Goal: Task Accomplishment & Management: Use online tool/utility

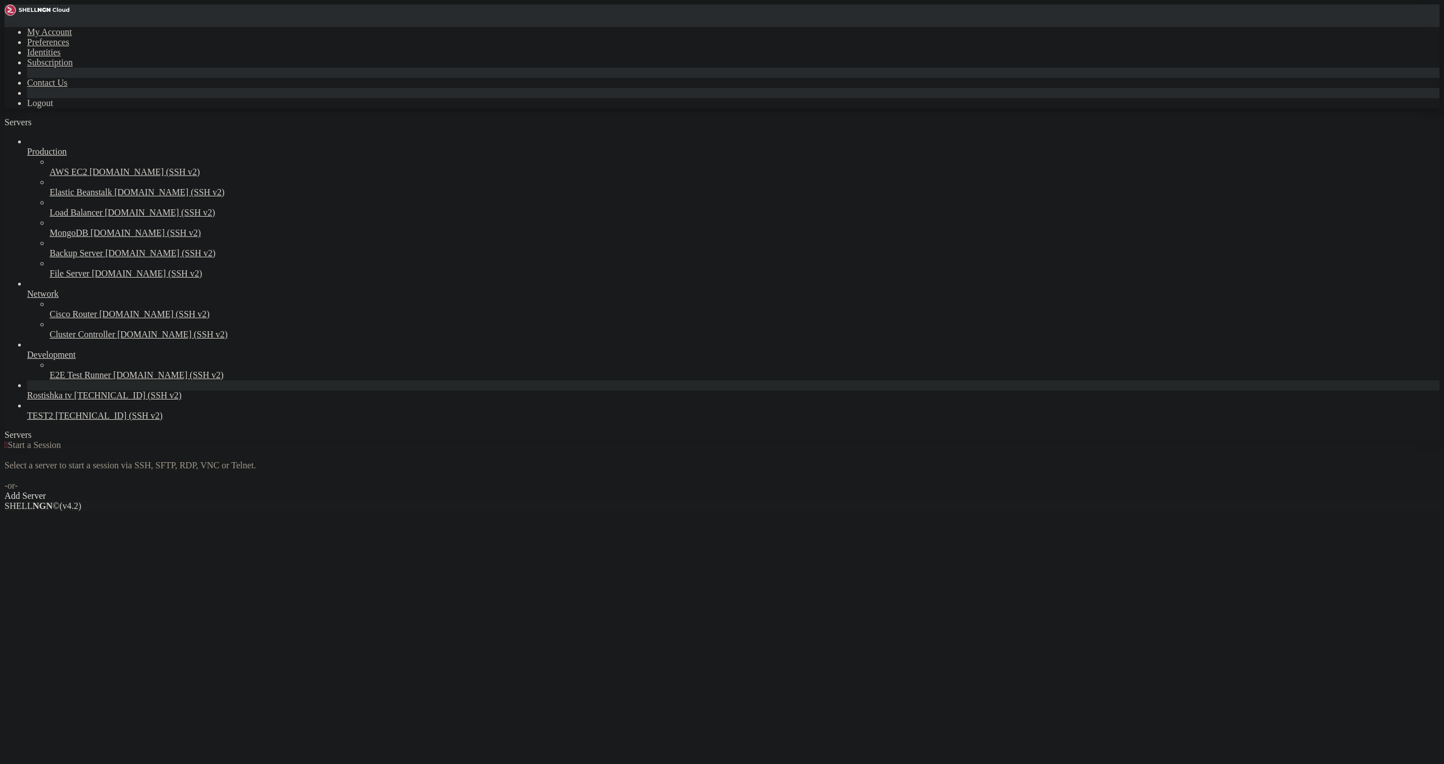
click at [93, 400] on span "[TECHNICAL_ID] (SSH v2)" at bounding box center [127, 395] width 107 height 10
click at [94, 400] on span "[TECHNICAL_ID] (SSH v2)" at bounding box center [127, 395] width 107 height 10
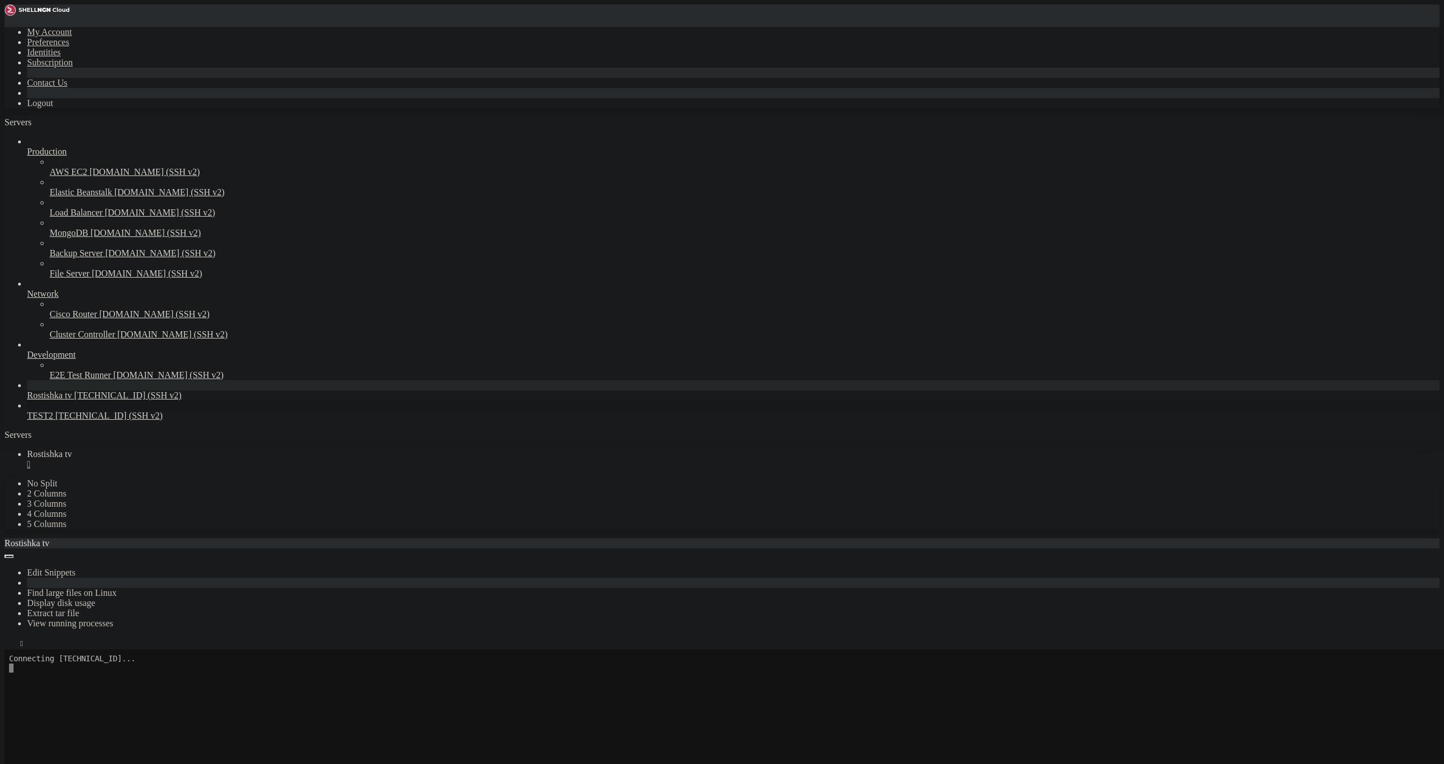
click at [102, 421] on link "TEST2 [TECHNICAL_ID] (SSH v2)" at bounding box center [733, 416] width 1413 height 10
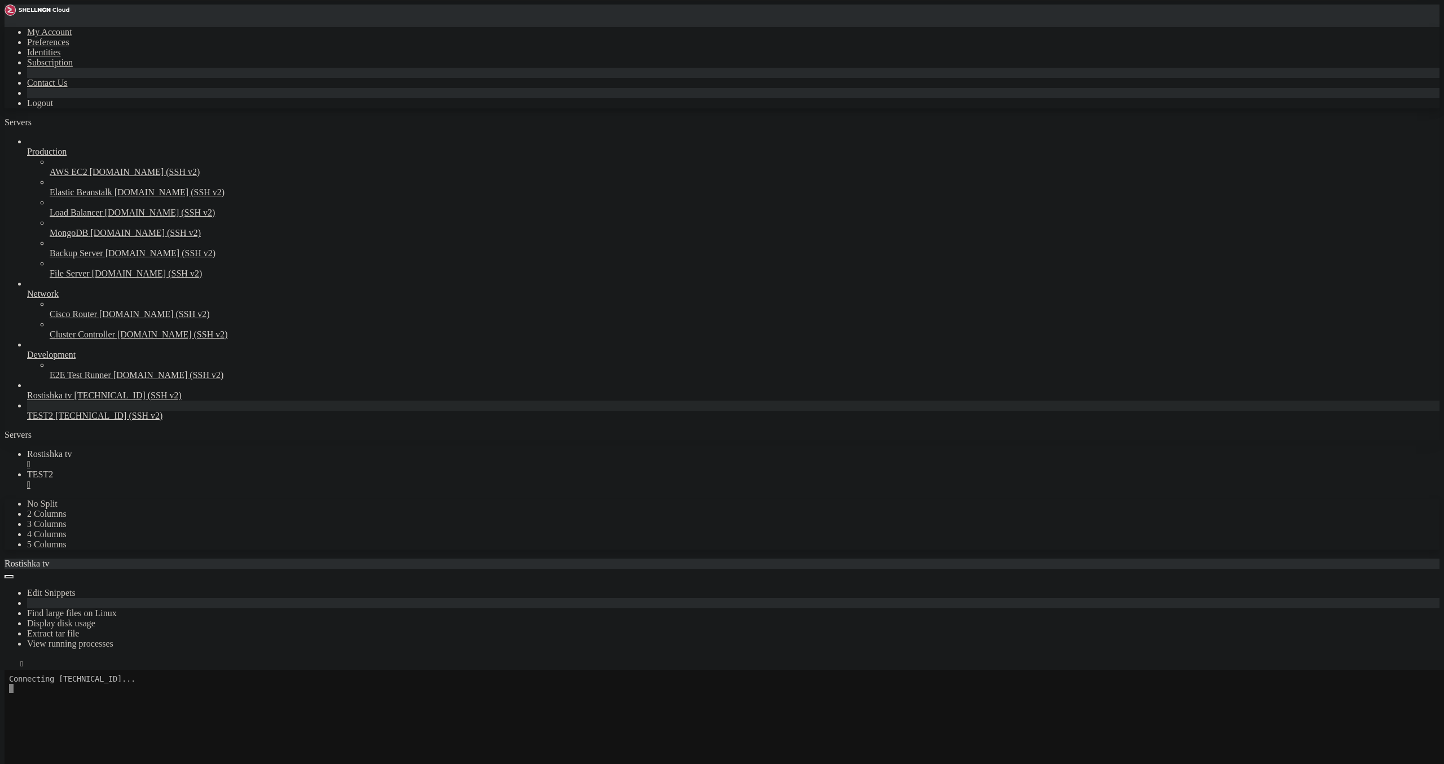
click at [101, 421] on link "TEST2 [TECHNICAL_ID] (SSH v2)" at bounding box center [733, 416] width 1413 height 10
click at [210, 449] on link "Rostishka tv " at bounding box center [733, 459] width 1413 height 20
click at [218, 459] on div "" at bounding box center [733, 464] width 1413 height 10
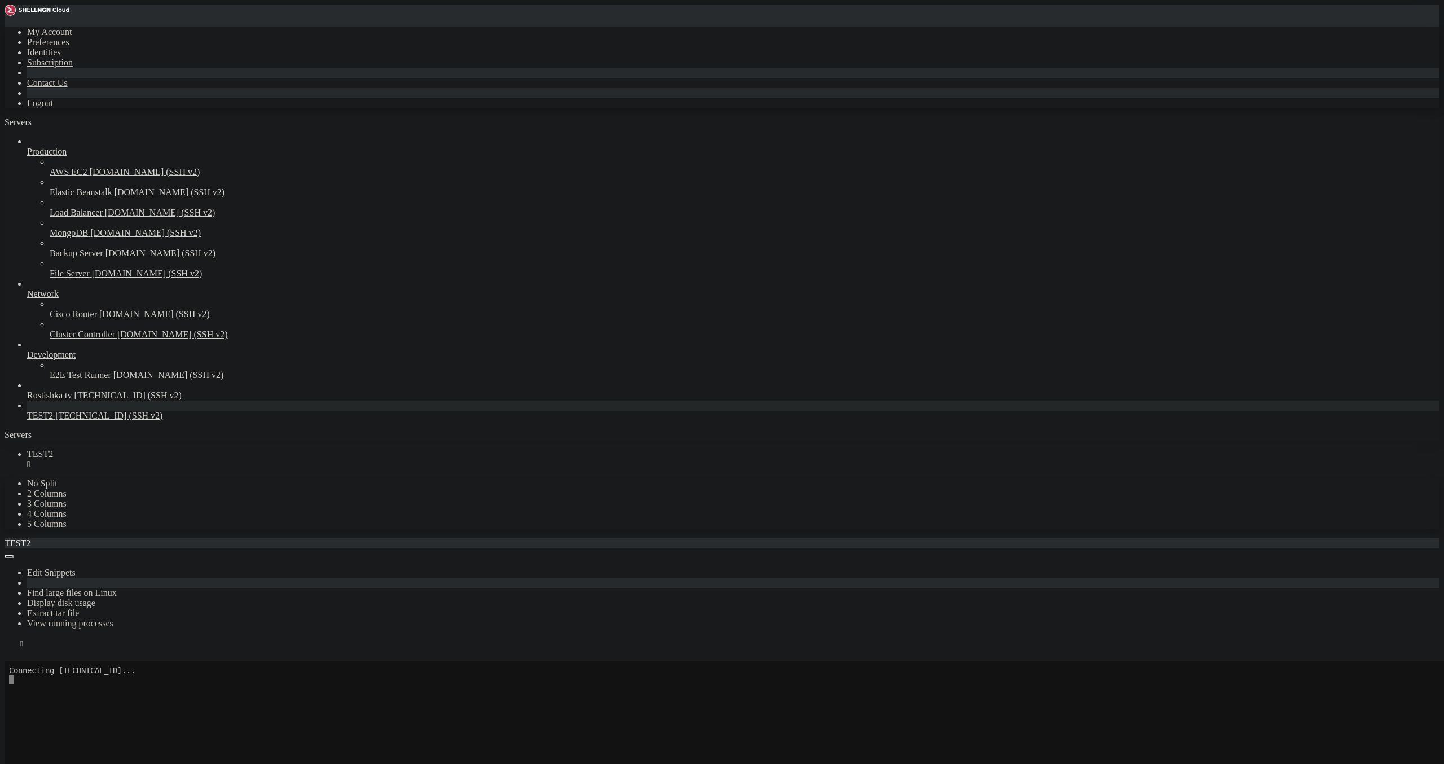
click at [50, 671] on button "Reconnect" at bounding box center [27, 677] width 45 height 12
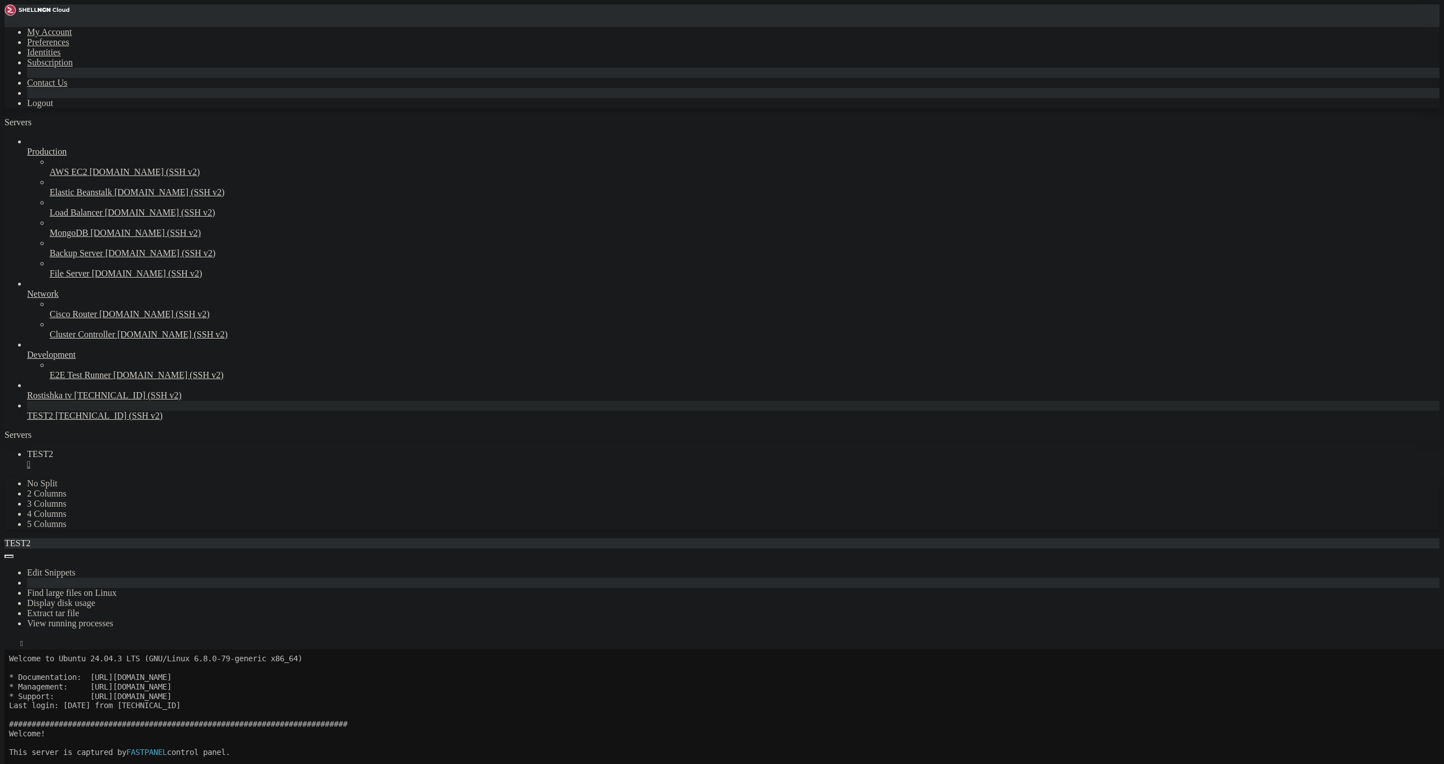
scroll to position [65, 0]
